Goal: Task Accomplishment & Management: Use online tool/utility

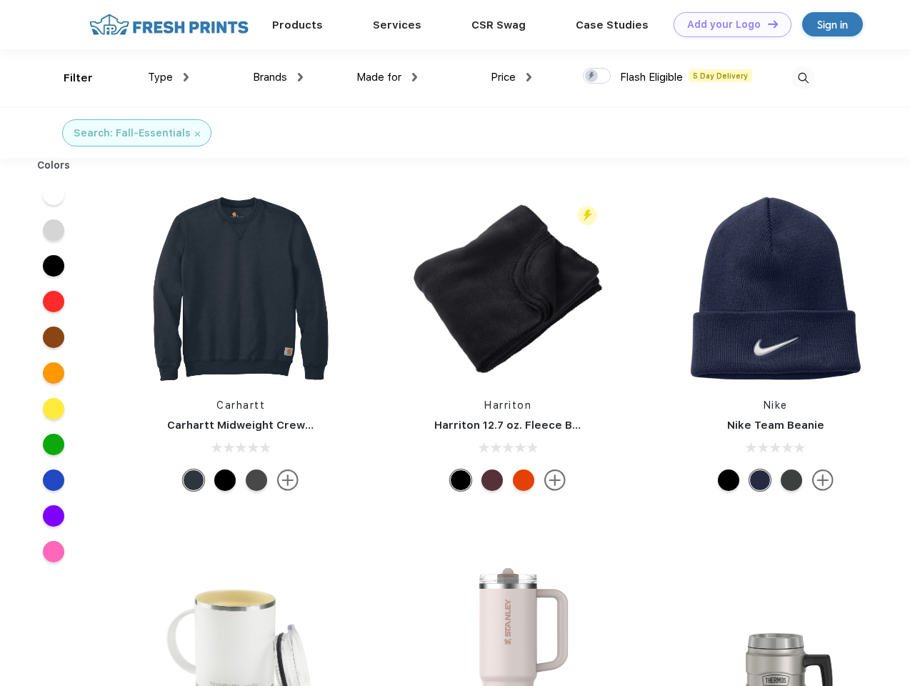
scroll to position [1, 0]
click at [727, 24] on link "Add your Logo Design Tool" at bounding box center [733, 24] width 118 height 25
click at [0, 0] on div "Design Tool" at bounding box center [0, 0] width 0 height 0
click at [767, 24] on link "Add your Logo Design Tool" at bounding box center [733, 24] width 118 height 25
click at [69, 78] on div "Filter" at bounding box center [78, 78] width 29 height 16
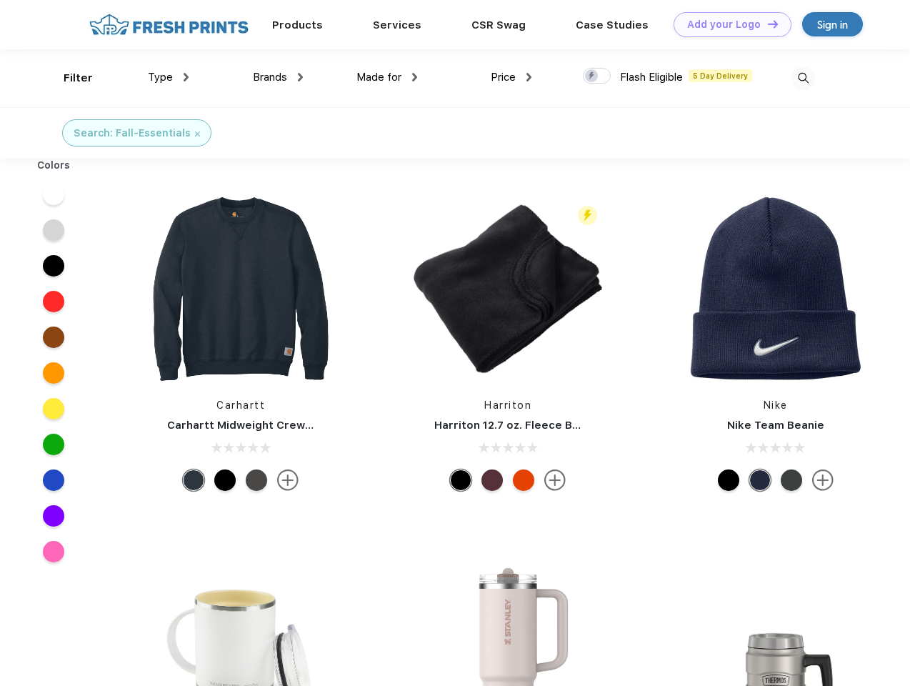
click at [169, 77] on span "Type" at bounding box center [160, 77] width 25 height 13
click at [278, 77] on span "Brands" at bounding box center [270, 77] width 34 height 13
click at [387, 77] on span "Made for" at bounding box center [379, 77] width 45 height 13
click at [512, 77] on span "Price" at bounding box center [503, 77] width 25 height 13
click at [597, 76] on div at bounding box center [597, 76] width 28 height 16
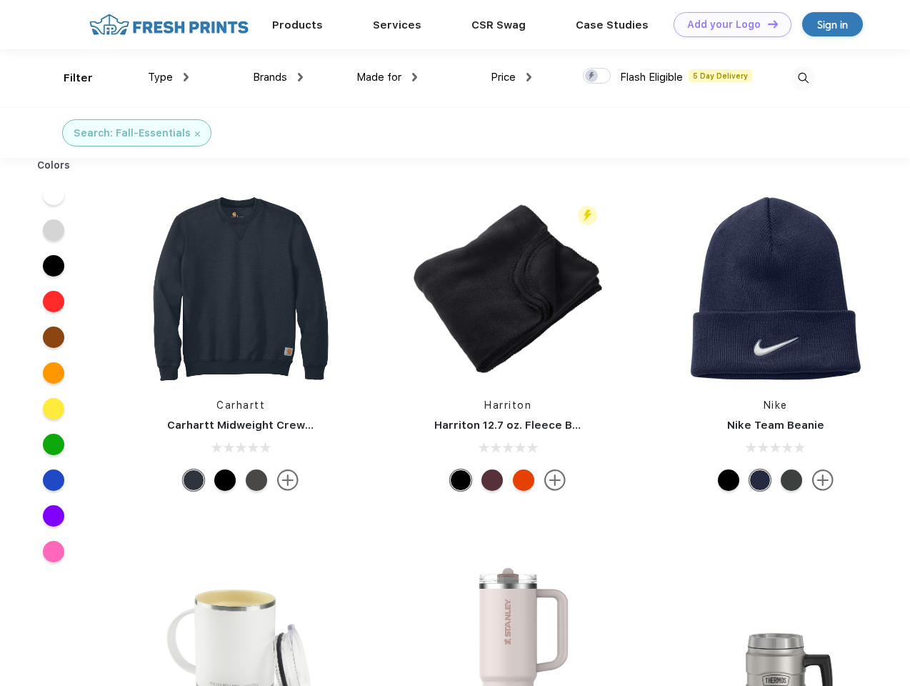
click at [592, 76] on input "checkbox" at bounding box center [587, 71] width 9 height 9
click at [803, 78] on img at bounding box center [804, 78] width 24 height 24
